Goal: Task Accomplishment & Management: Use online tool/utility

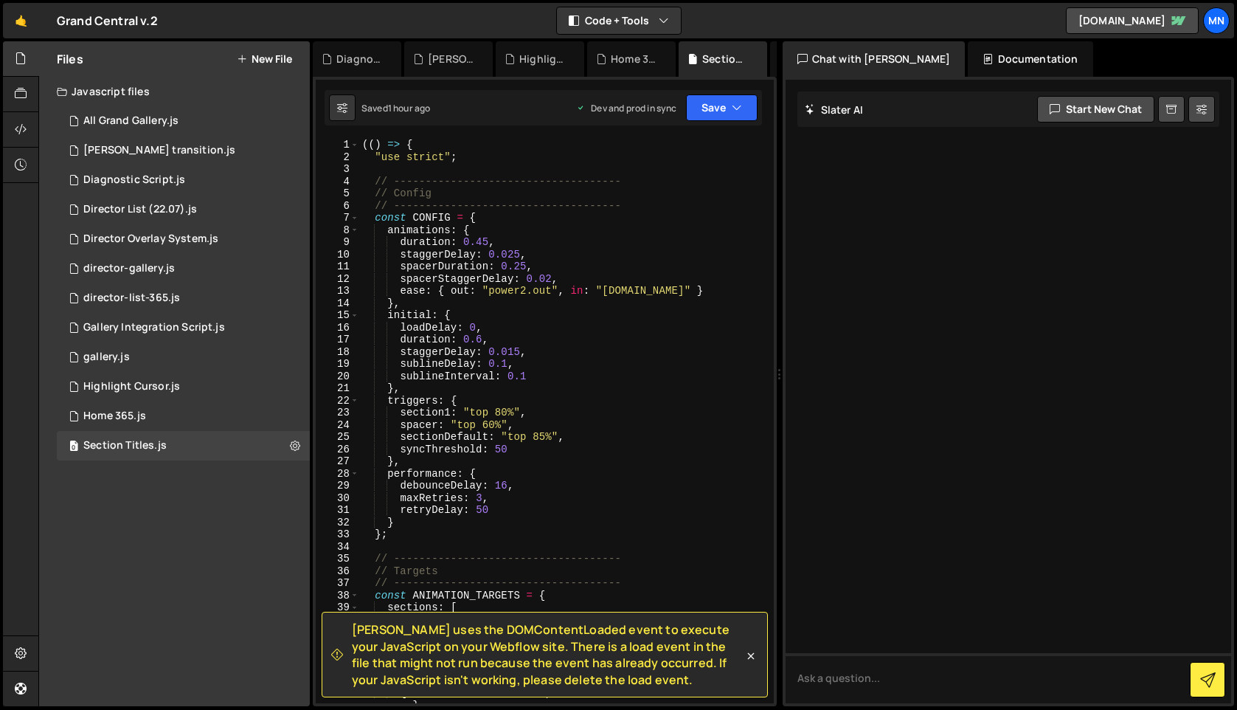
drag, startPoint x: 477, startPoint y: 324, endPoint x: 486, endPoint y: 312, distance: 14.8
click at [476, 322] on div "(( ) => { "use strict" ; // ------------------------------------ // Config // -…" at bounding box center [563, 439] width 409 height 601
click at [721, 315] on div "(( ) => { "use strict" ; // ------------------------------------ // Config // -…" at bounding box center [563, 439] width 409 height 601
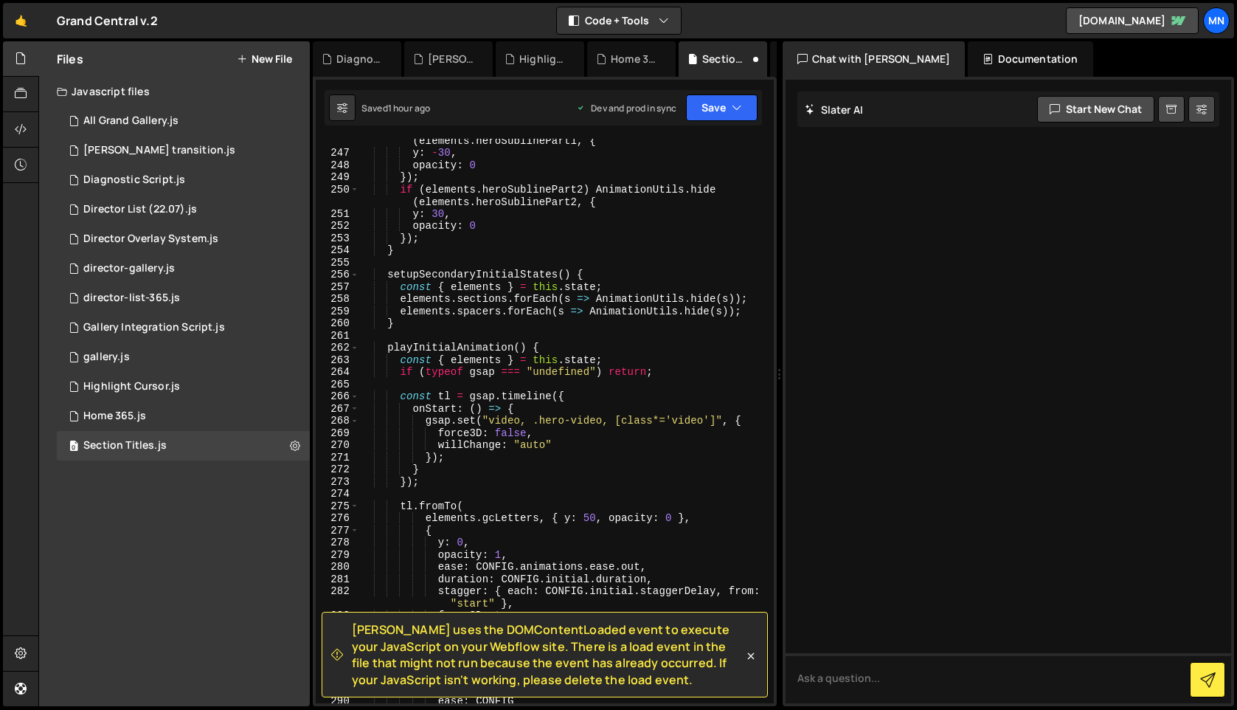
scroll to position [3556, 0]
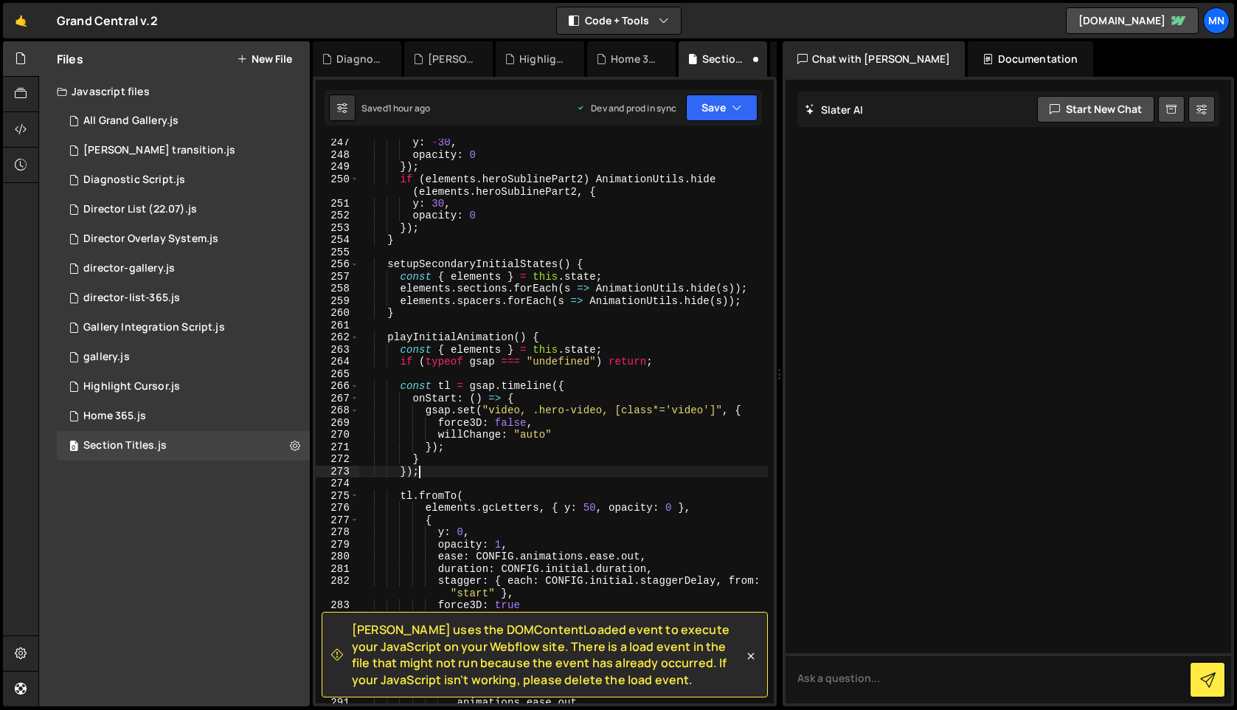
click at [421, 475] on div "y : - 30 , opacity : 0 }) ; if ( elements . heroSublinePart2 ) AnimationUtils .…" at bounding box center [563, 430] width 409 height 589
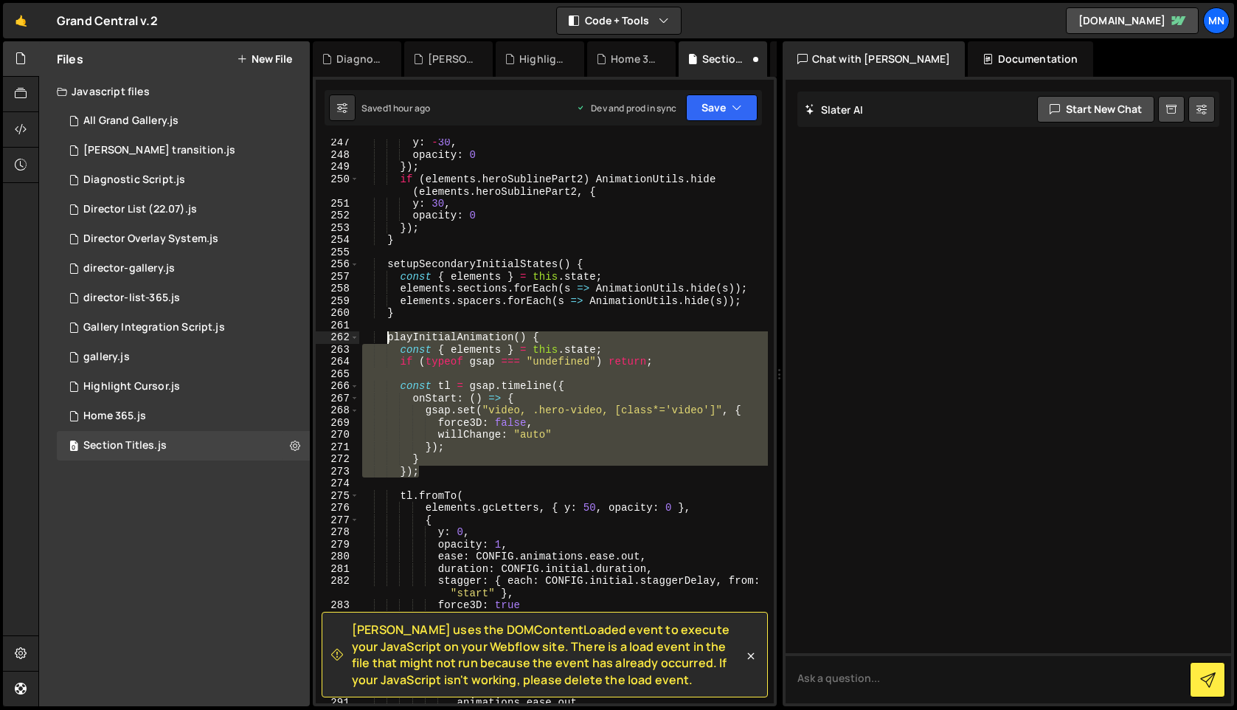
drag, startPoint x: 420, startPoint y: 474, endPoint x: 392, endPoint y: 336, distance: 140.9
click at [392, 336] on div "y : - 30 , opacity : 0 }) ; if ( elements . heroSublinePart2 ) AnimationUtils .…" at bounding box center [563, 430] width 409 height 589
paste textarea "})"
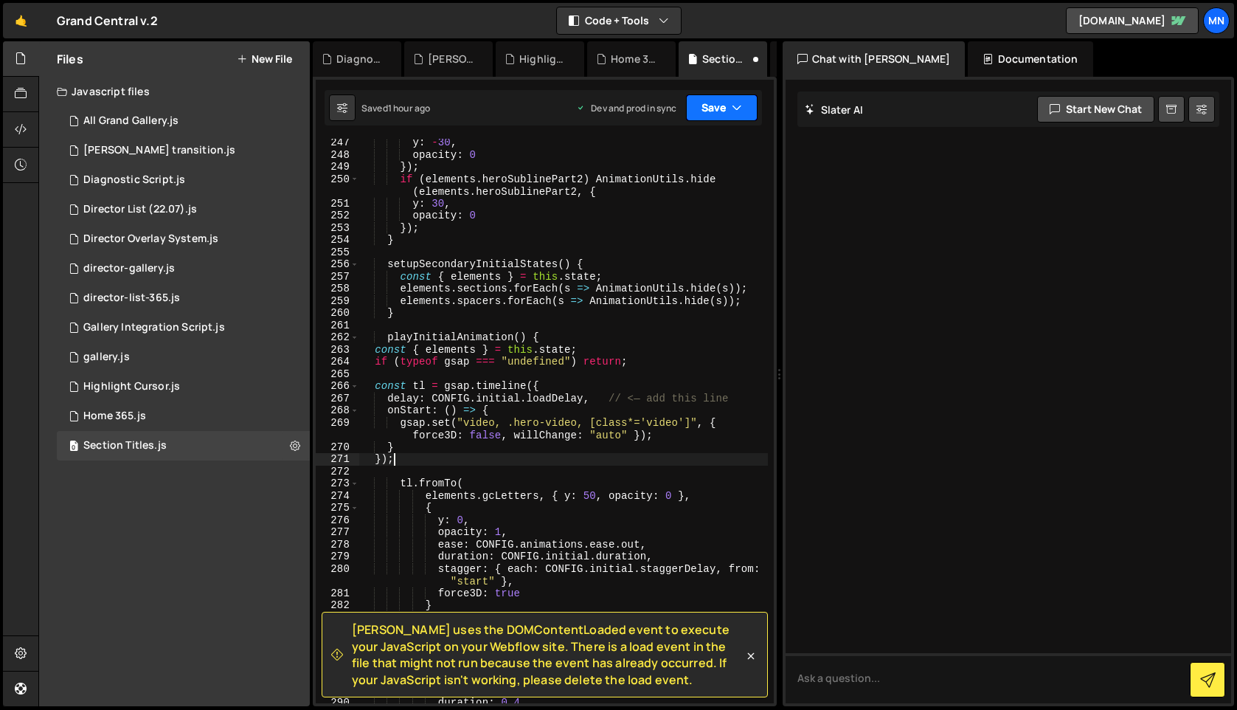
click at [729, 100] on button "Save" at bounding box center [722, 107] width 72 height 27
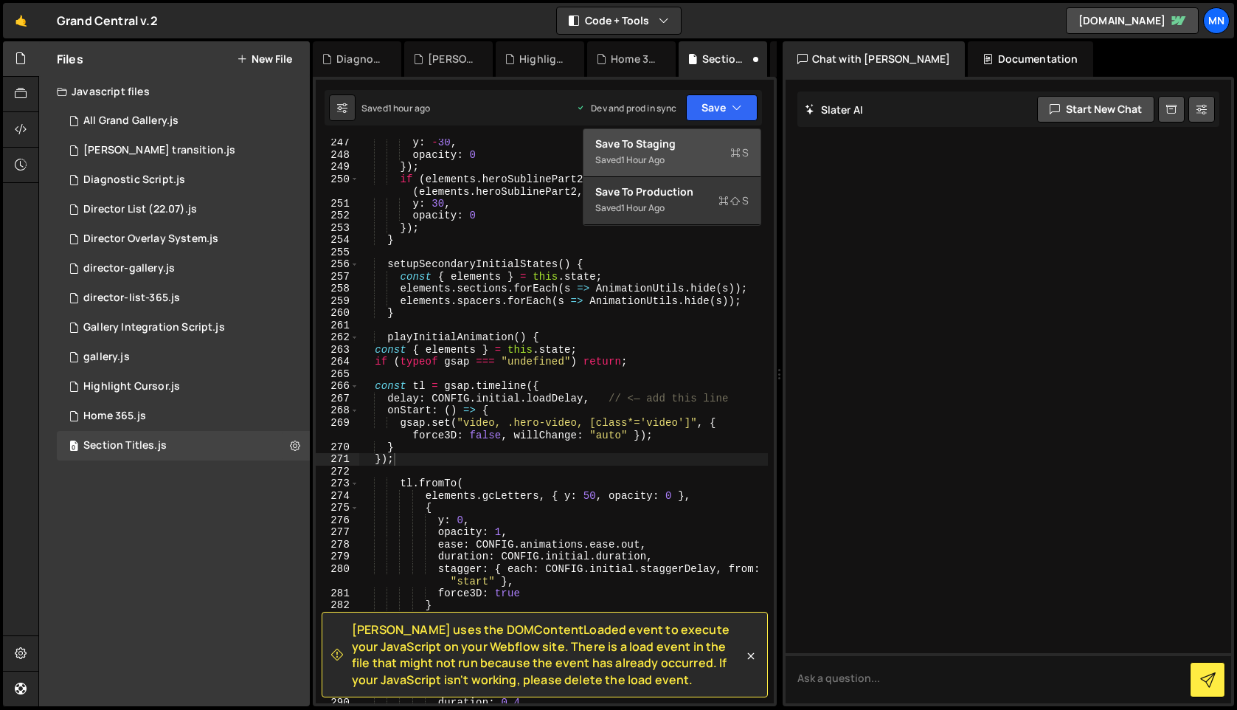
click at [720, 143] on div "Save to Staging S" at bounding box center [671, 143] width 153 height 15
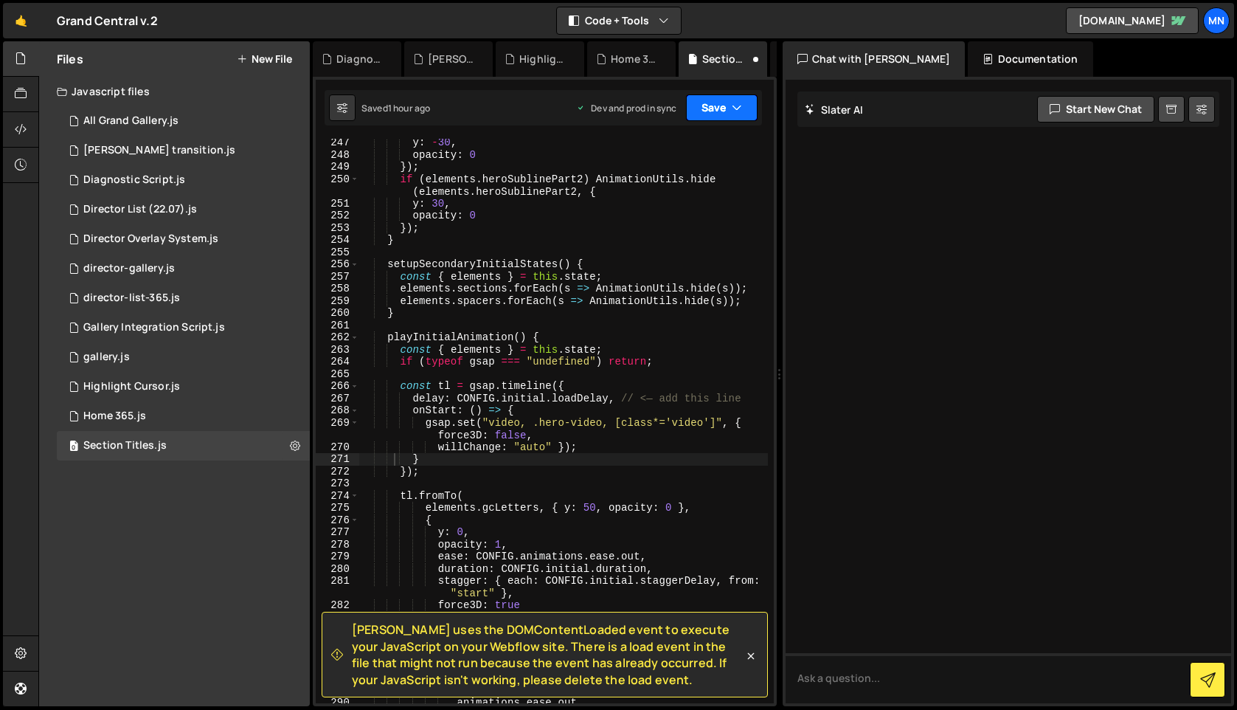
click at [732, 111] on icon "button" at bounding box center [737, 107] width 10 height 15
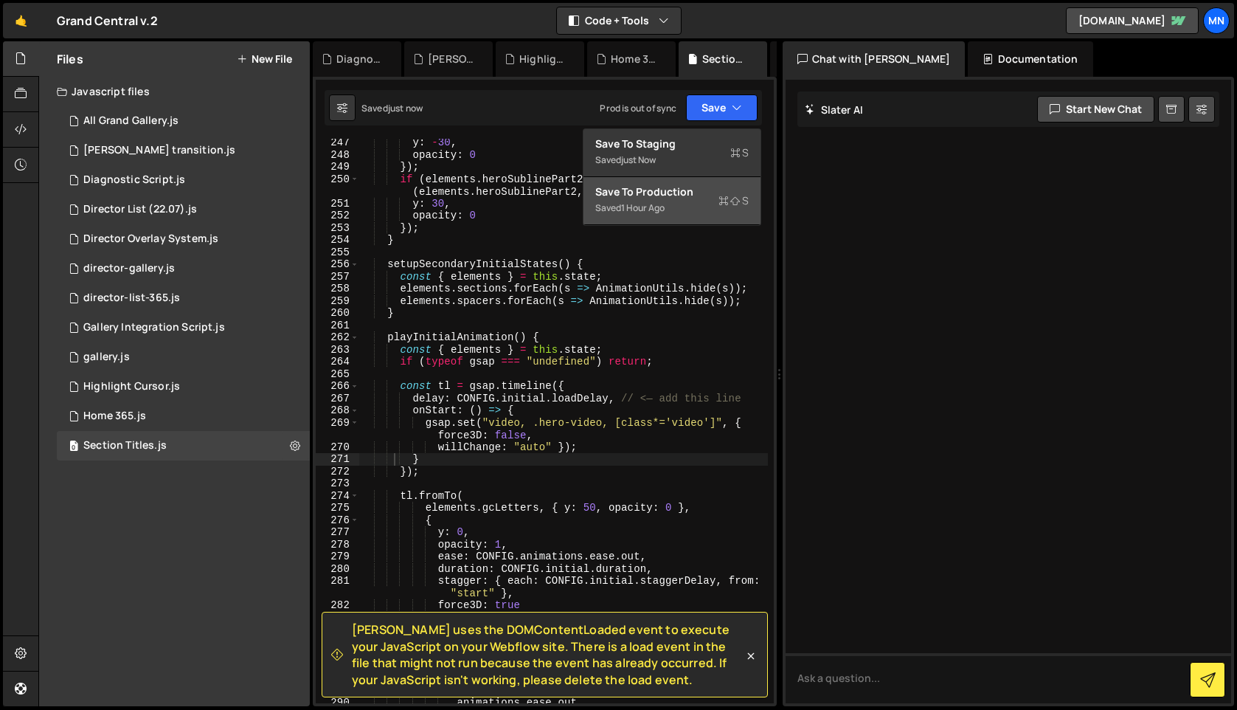
click at [711, 204] on div "Saved 1 hour ago" at bounding box center [671, 208] width 153 height 18
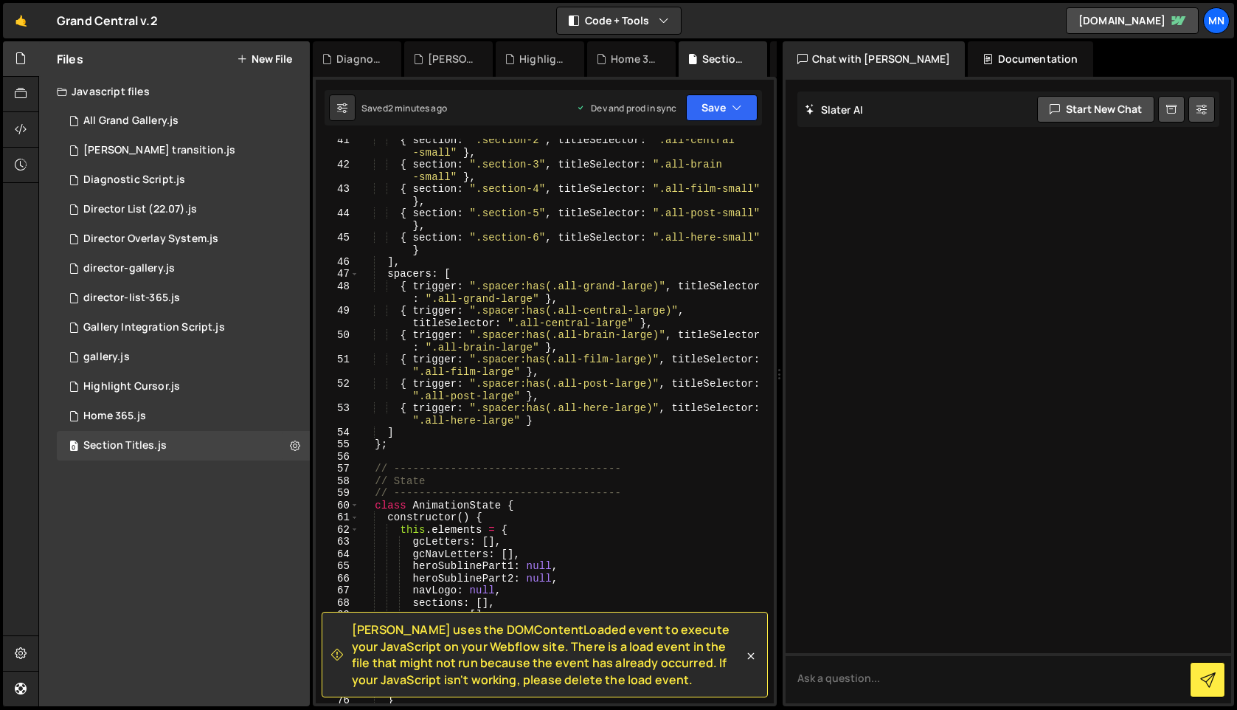
scroll to position [0, 0]
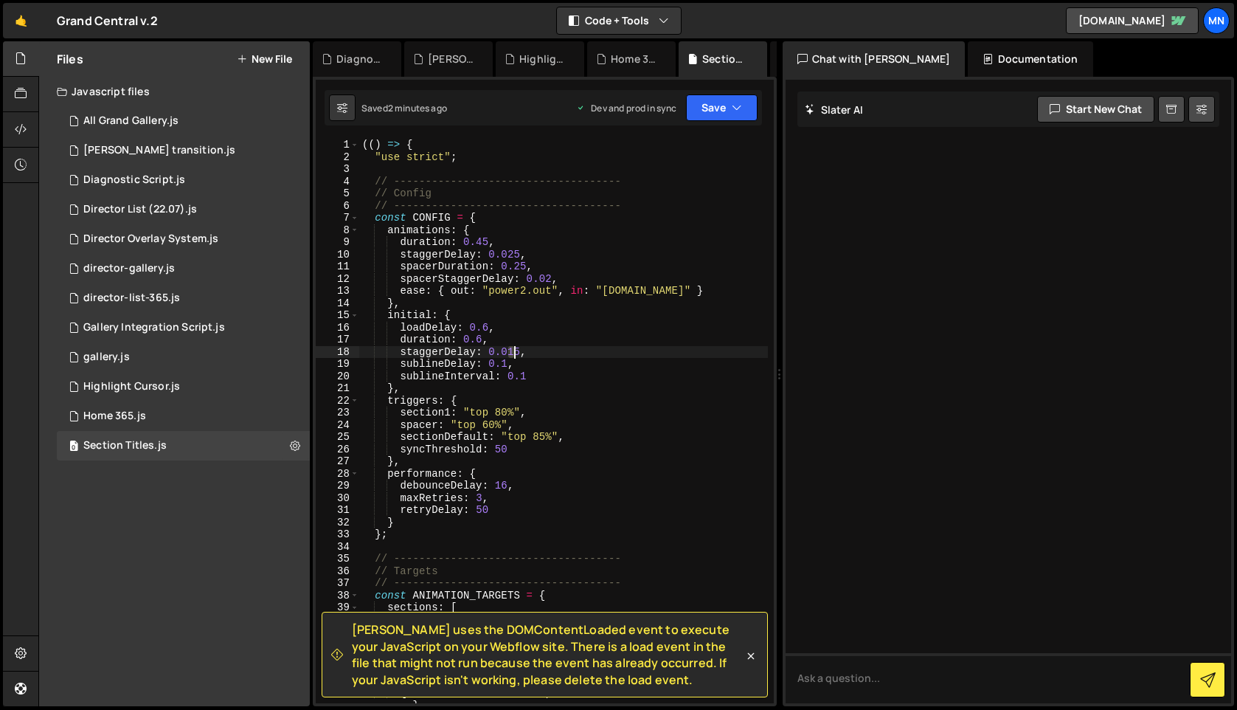
click at [512, 347] on div "(( ) => { "use strict" ; // ------------------------------------ // Config // -…" at bounding box center [563, 439] width 409 height 601
click at [563, 345] on div "(( ) => { "use strict" ; // ------------------------------------ // Config // -…" at bounding box center [563, 439] width 409 height 601
click at [486, 325] on div "(( ) => { "use strict" ; // ------------------------------------ // Config // -…" at bounding box center [563, 439] width 409 height 601
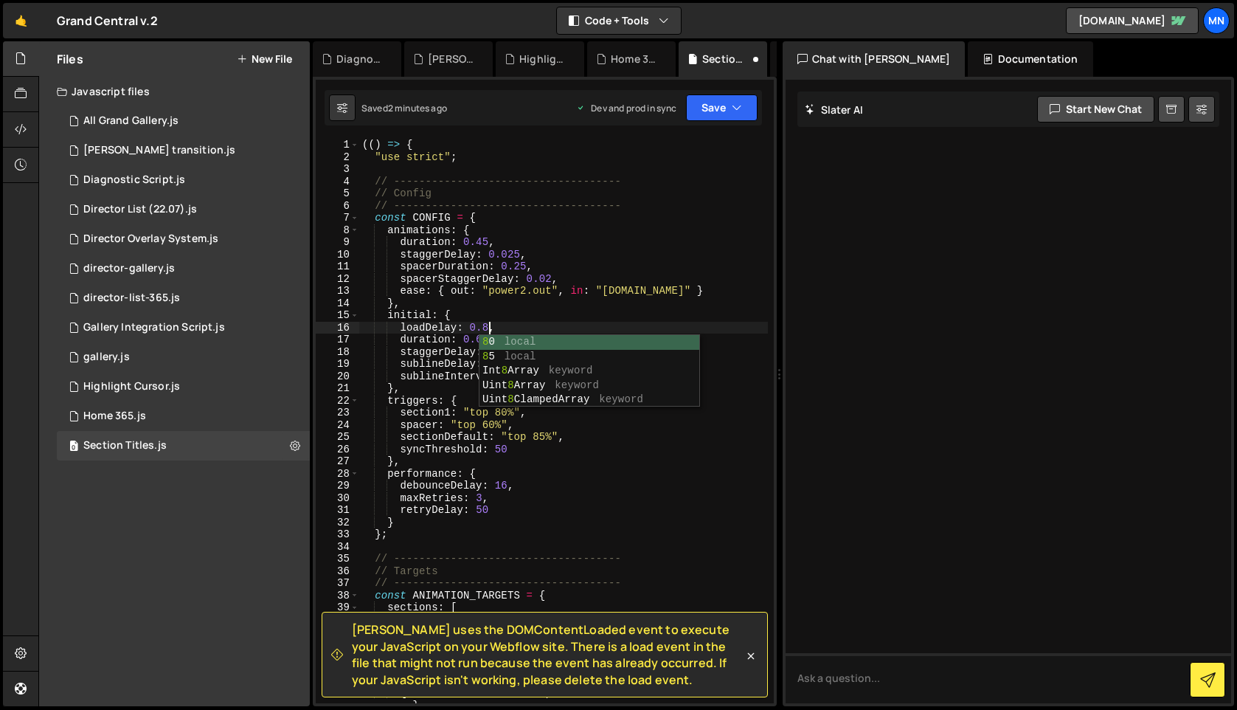
scroll to position [0, 9]
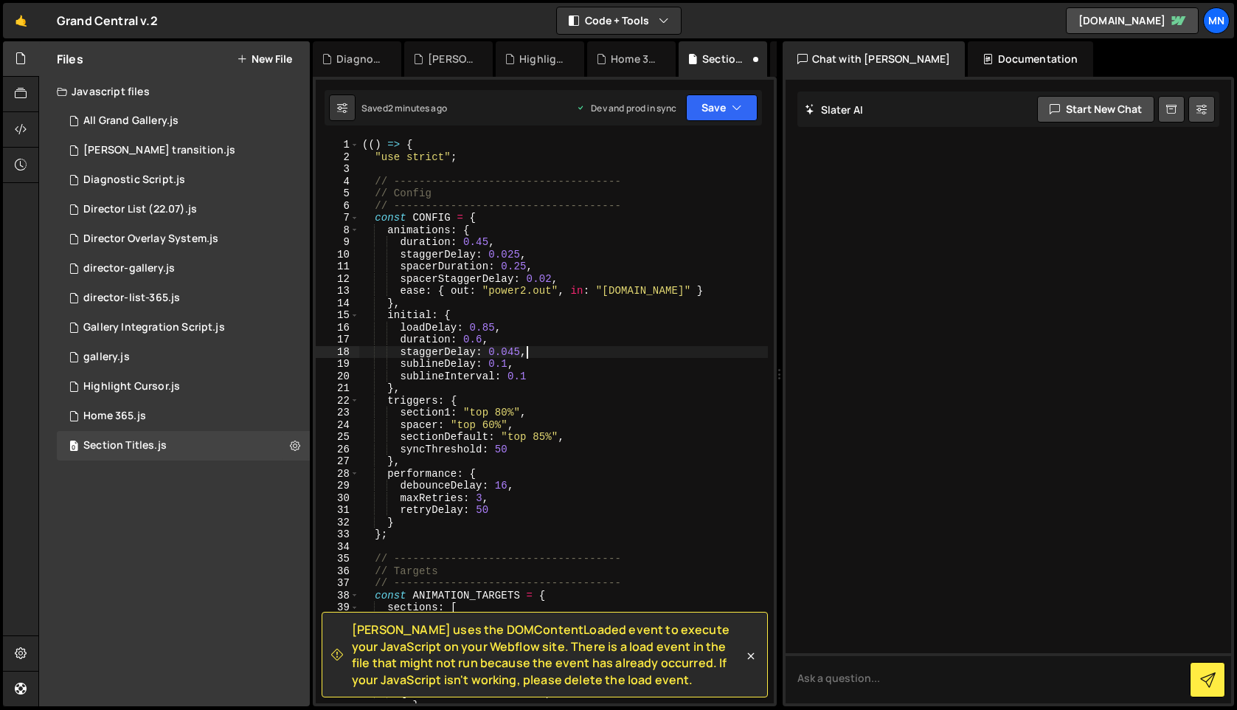
click at [569, 349] on div "(( ) => { "use strict" ; // ------------------------------------ // Config // -…" at bounding box center [563, 439] width 409 height 601
click at [725, 109] on button "Save" at bounding box center [722, 107] width 72 height 27
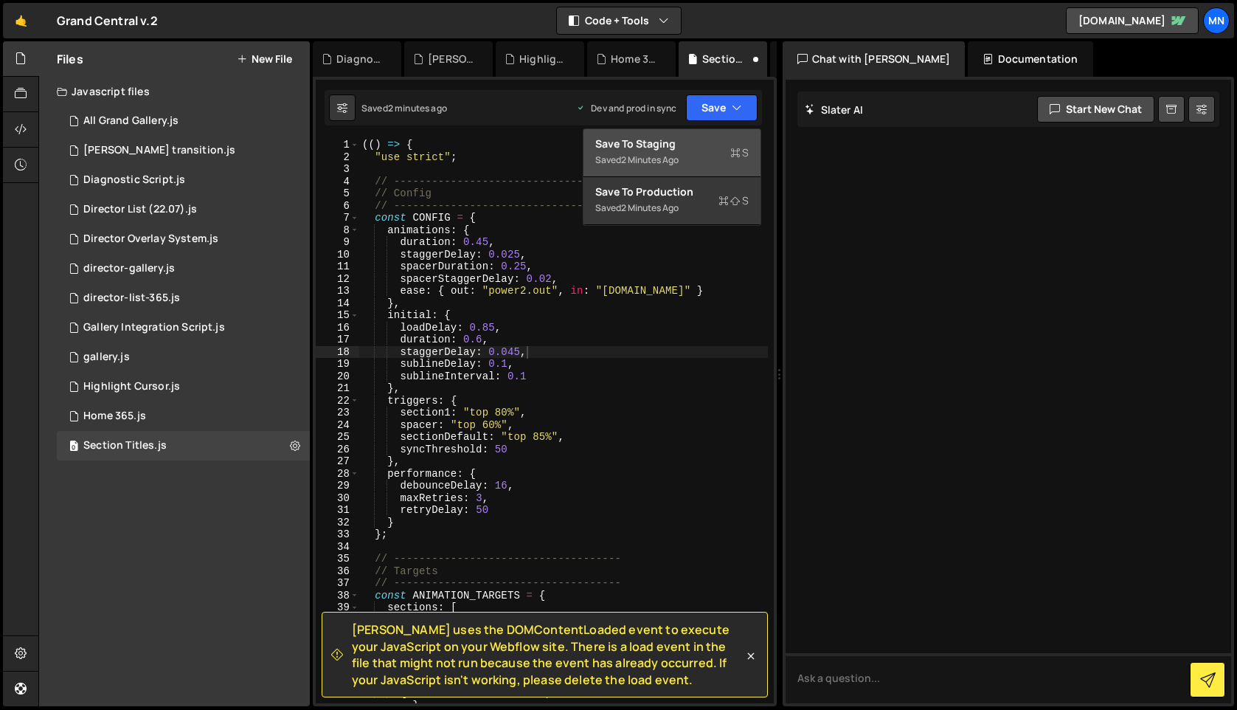
click at [702, 145] on div "Save to Staging S" at bounding box center [671, 143] width 153 height 15
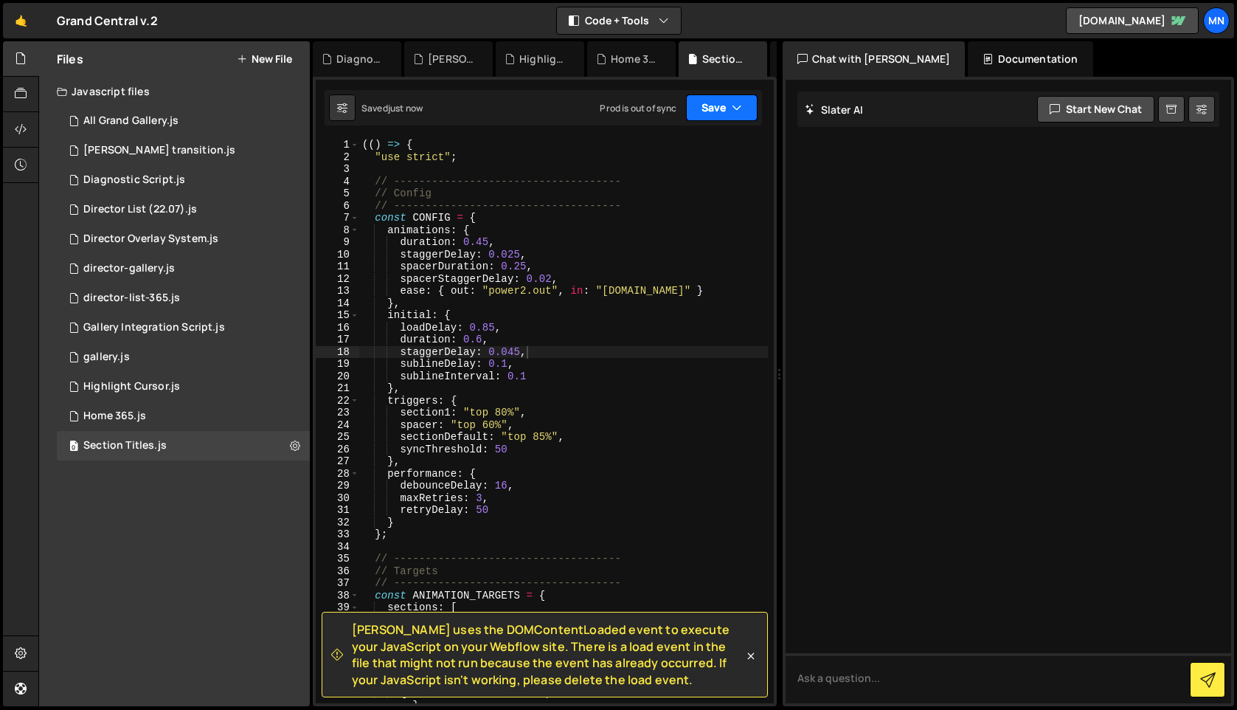
click at [730, 108] on button "Save" at bounding box center [722, 107] width 72 height 27
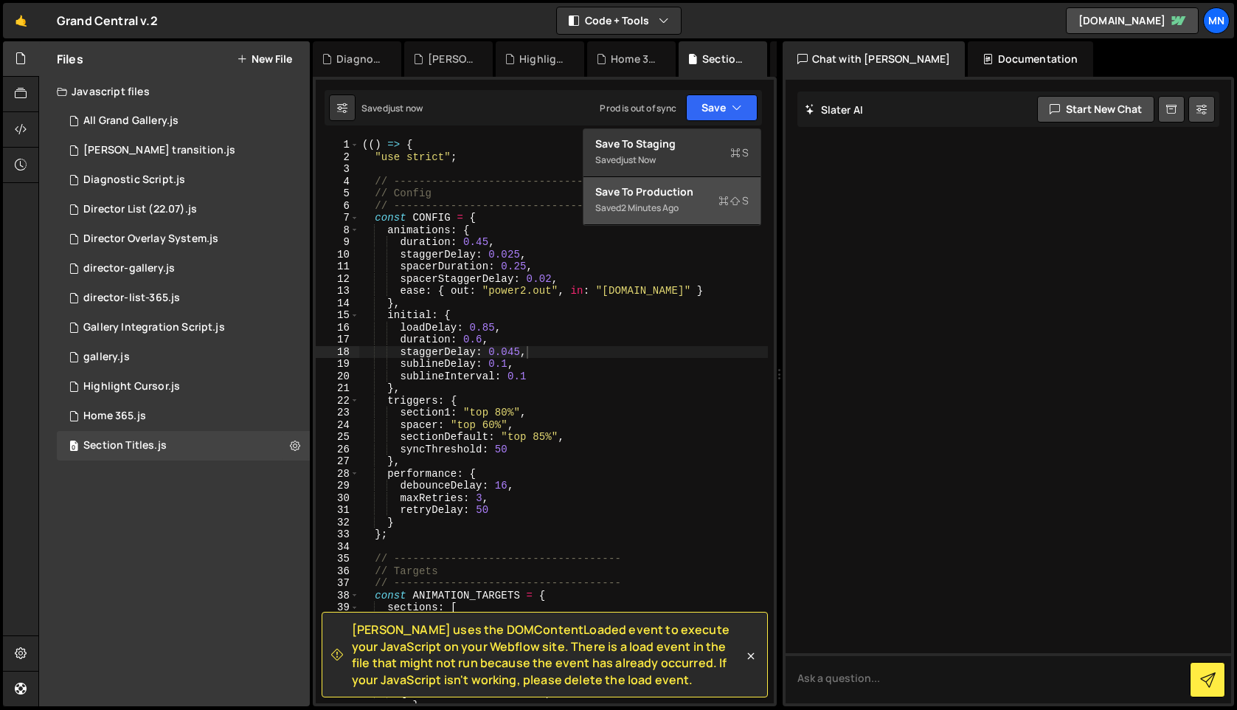
click at [698, 206] on div "Saved 2 minutes ago" at bounding box center [671, 208] width 153 height 18
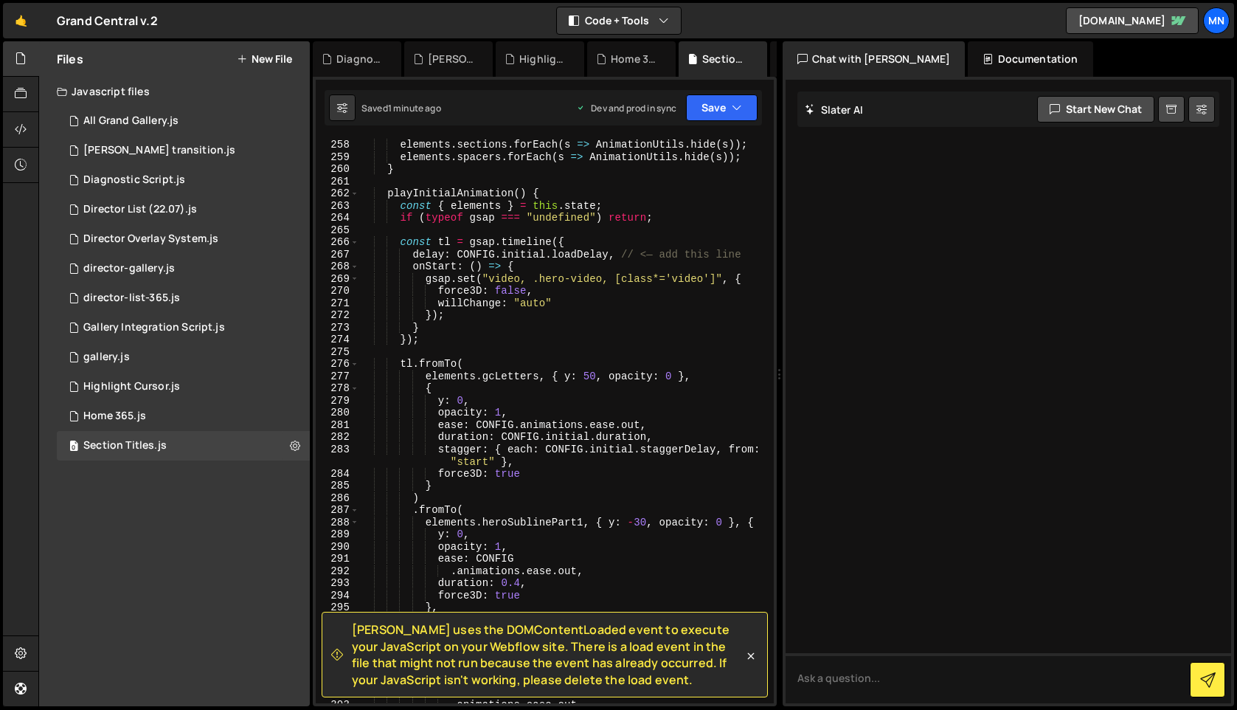
scroll to position [0, 6]
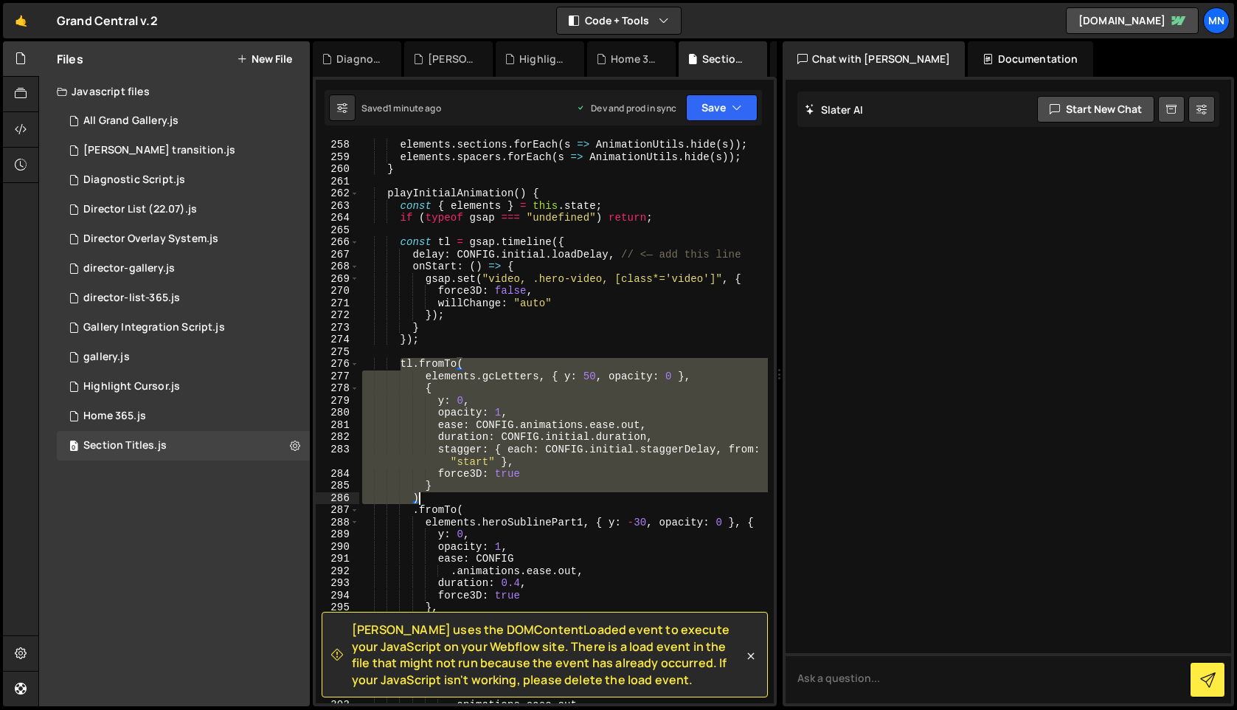
drag, startPoint x: 403, startPoint y: 365, endPoint x: 425, endPoint y: 496, distance: 132.3
click at [425, 496] on div "elements . sections . forEach ( s => AnimationUtils . hide ( s )) ; elements . …" at bounding box center [563, 433] width 409 height 589
paste textarea
type textarea ")"
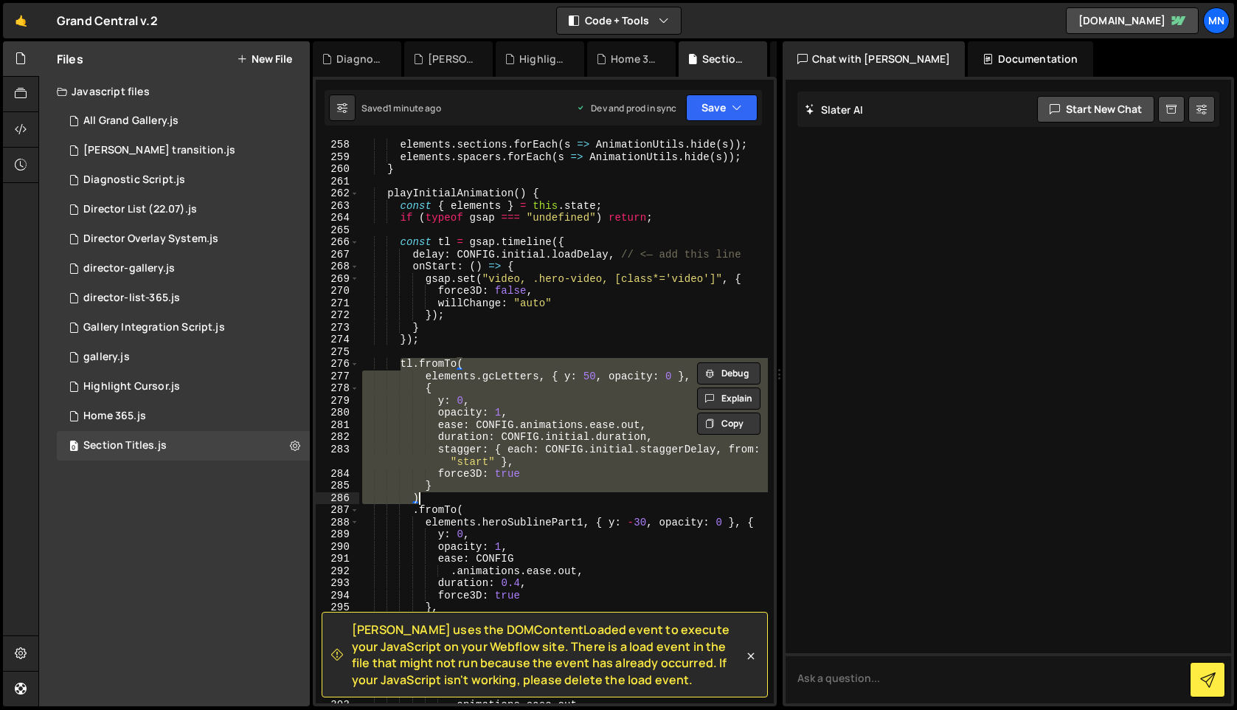
scroll to position [0, 0]
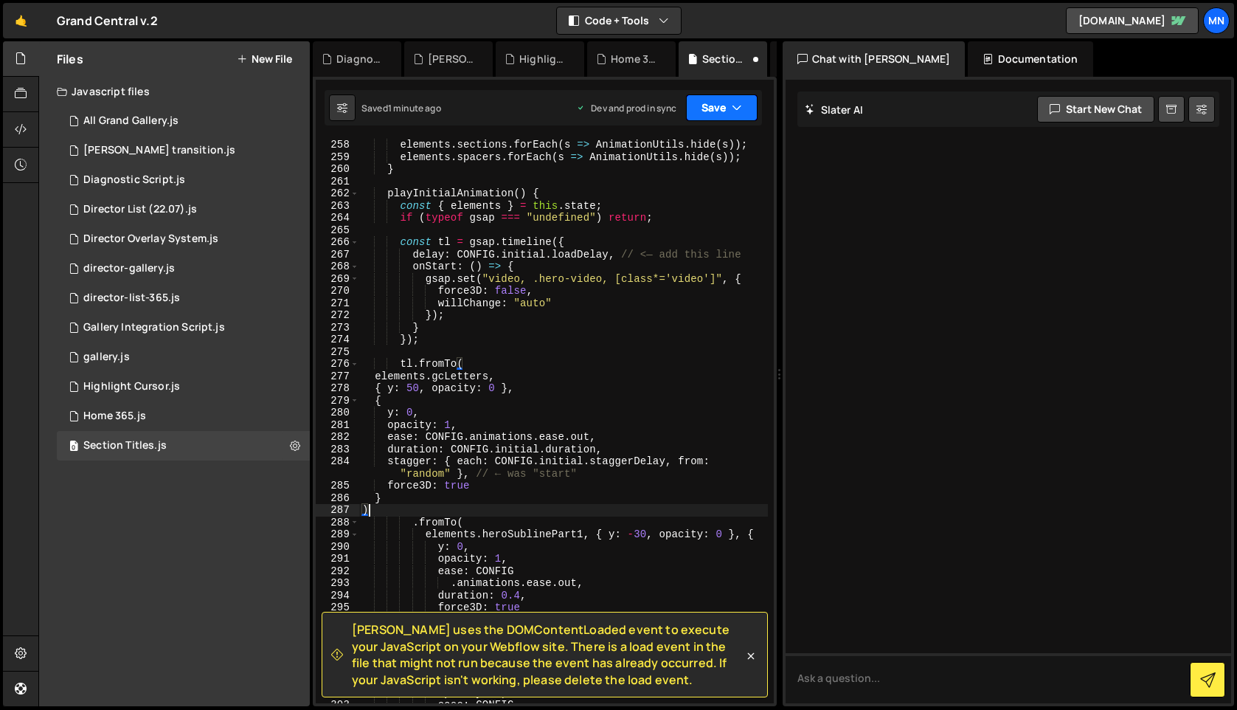
drag, startPoint x: 738, startPoint y: 111, endPoint x: 710, endPoint y: 154, distance: 51.4
click at [738, 111] on icon "button" at bounding box center [737, 107] width 10 height 15
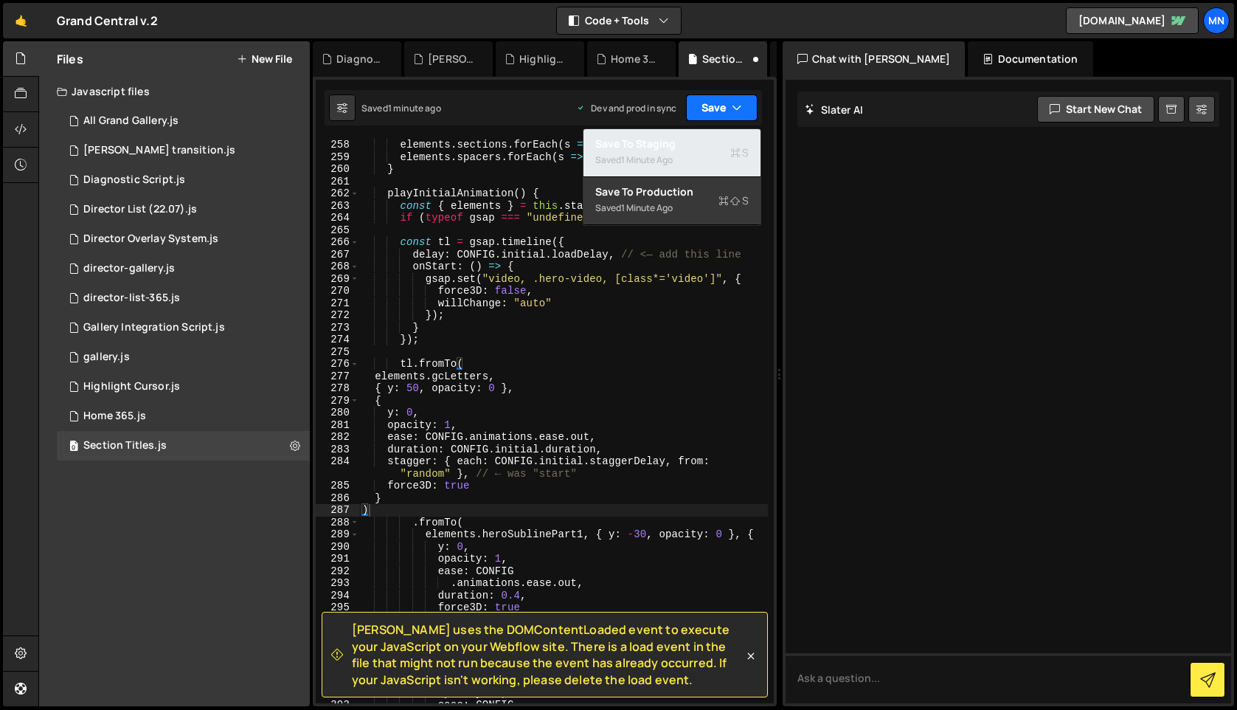
drag, startPoint x: 703, startPoint y: 162, endPoint x: 724, endPoint y: 111, distance: 54.5
click at [703, 162] on div "Saved 1 minute ago" at bounding box center [671, 160] width 153 height 18
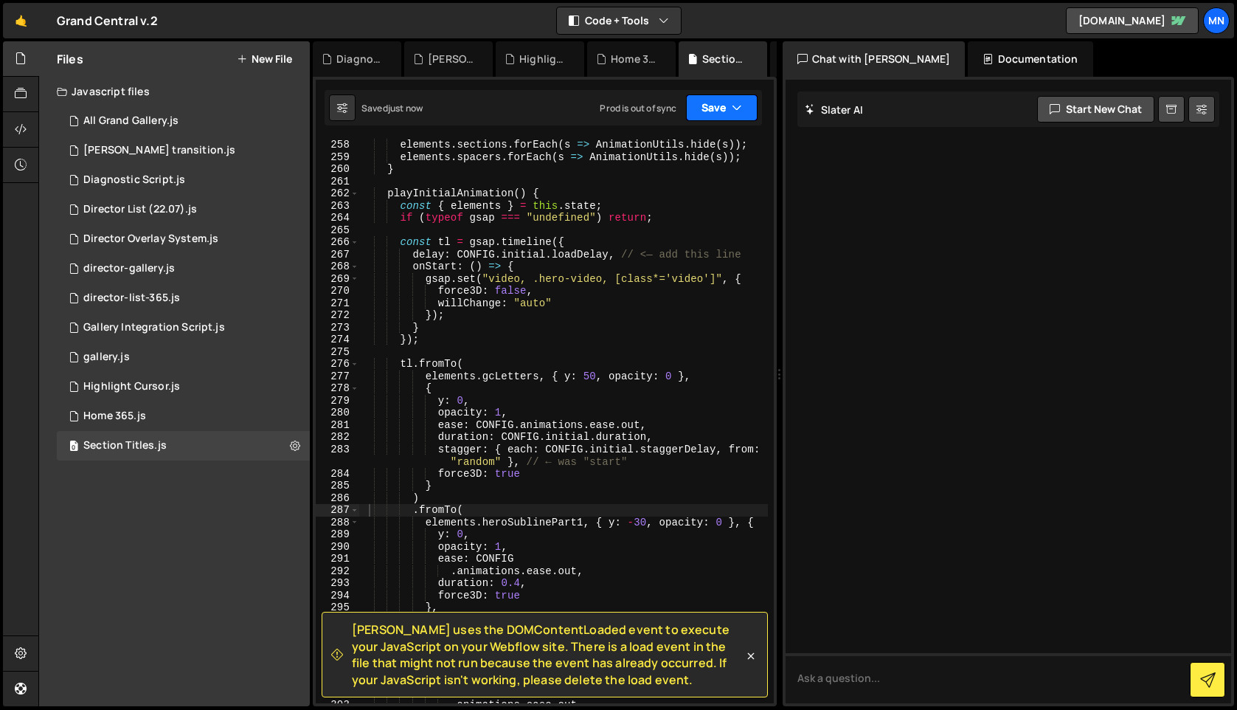
click at [725, 107] on button "Save" at bounding box center [722, 107] width 72 height 27
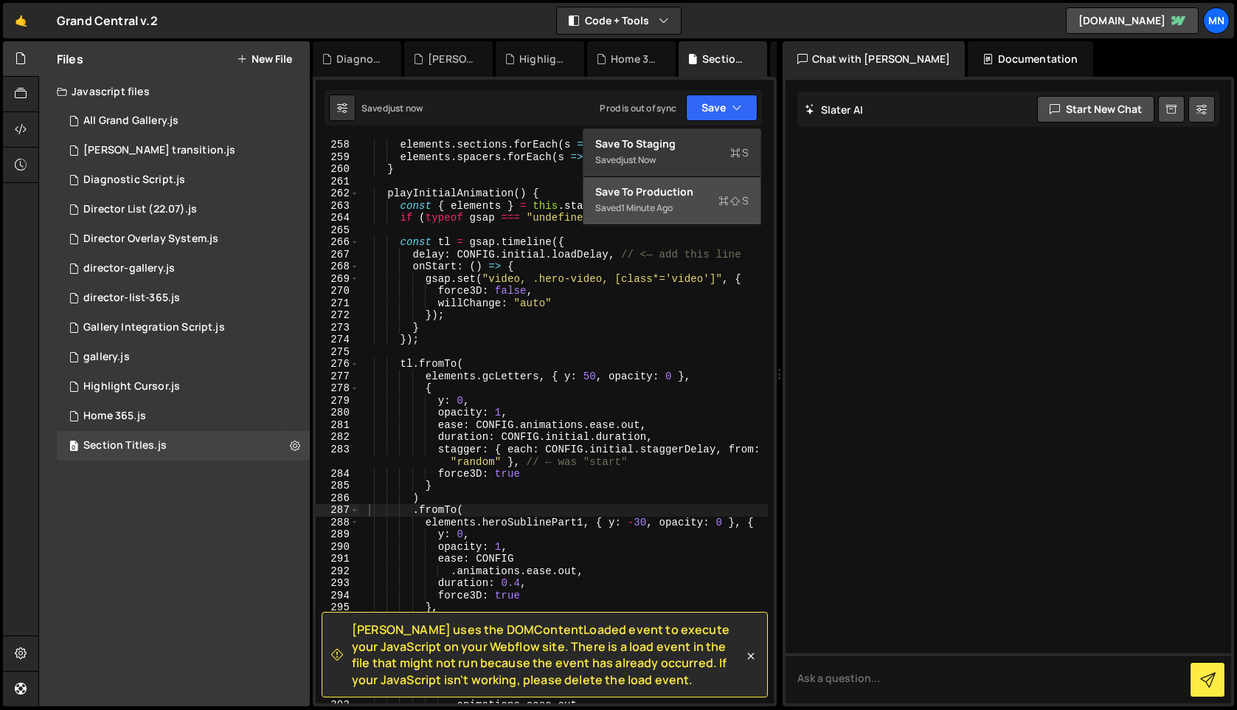
click at [710, 201] on div "Saved 1 minute ago" at bounding box center [671, 208] width 153 height 18
